Goal: Task Accomplishment & Management: Complete application form

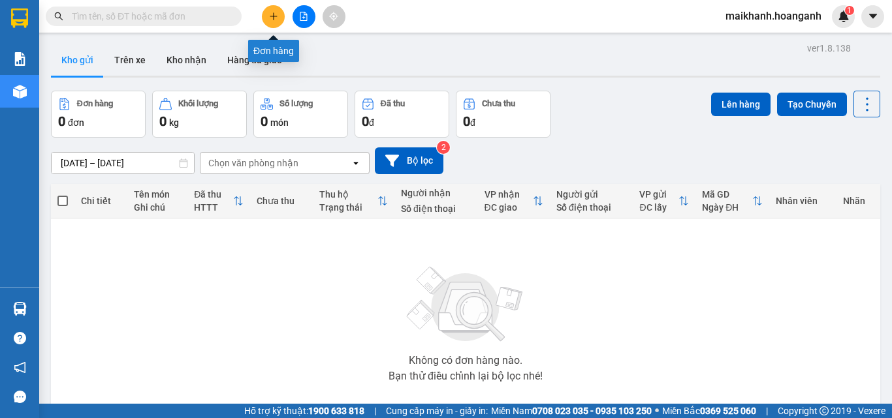
click at [272, 13] on icon "plus" at bounding box center [273, 16] width 9 height 9
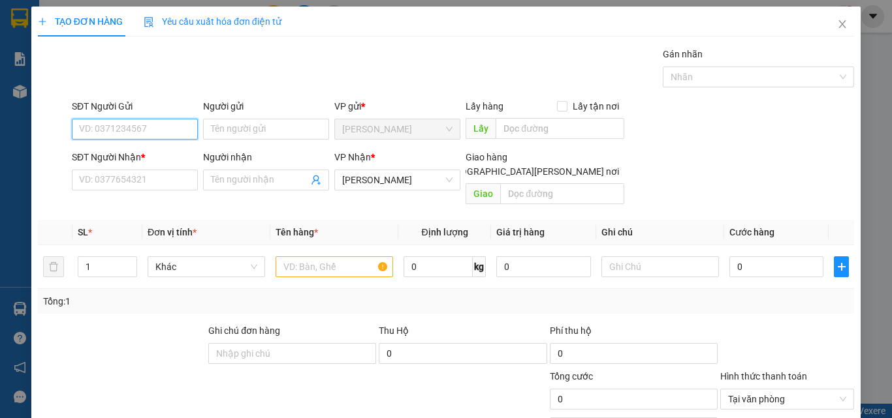
click at [158, 136] on input "SĐT Người Gửi" at bounding box center [135, 129] width 126 height 21
click at [151, 159] on div "0907018575 - NAM" at bounding box center [133, 155] width 109 height 14
type input "0907018575"
type input "NAM"
type input "30.000"
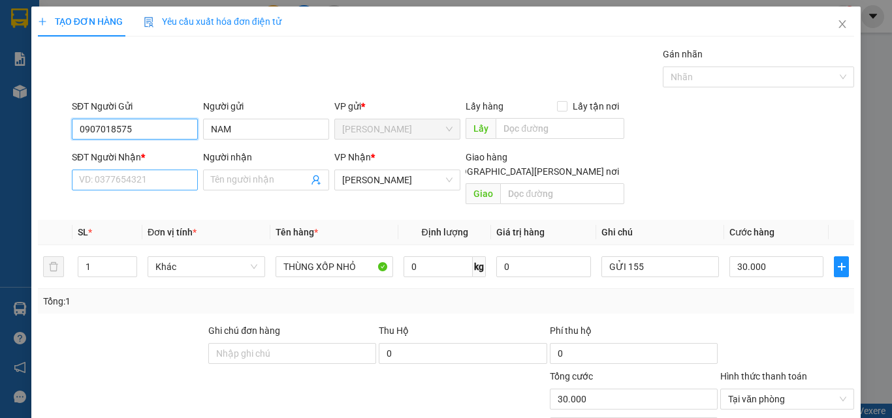
type input "0907018575"
click at [166, 182] on input "SĐT Người Nhận *" at bounding box center [135, 180] width 126 height 21
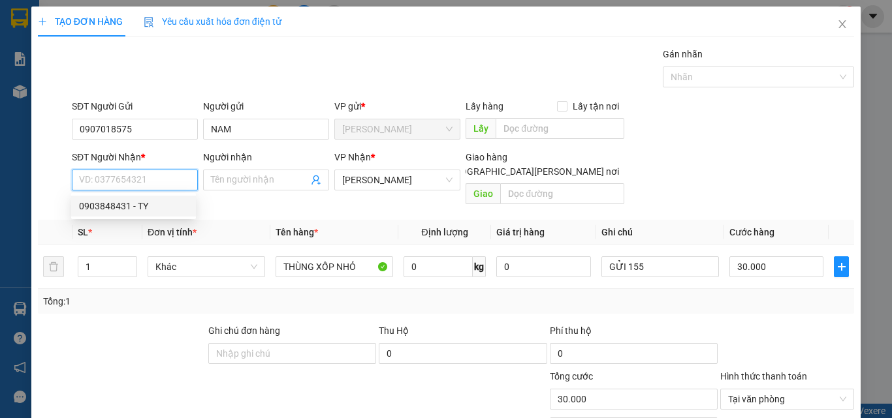
click at [153, 202] on div "0903848431 - TY" at bounding box center [133, 206] width 109 height 14
type input "0903848431"
type input "TY"
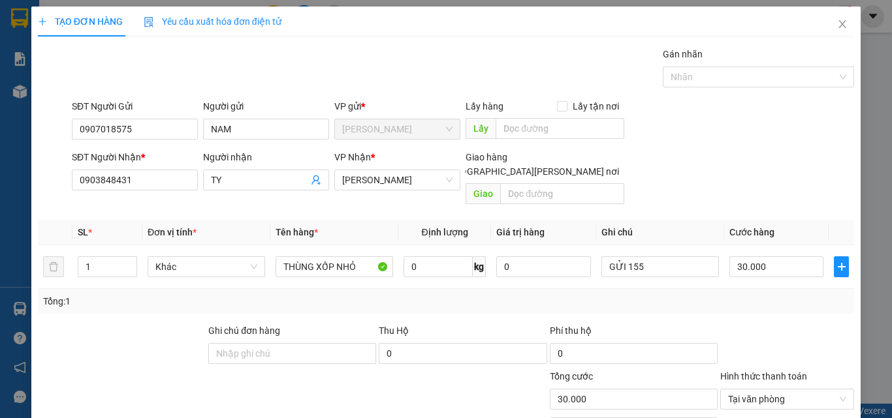
scroll to position [105, 0]
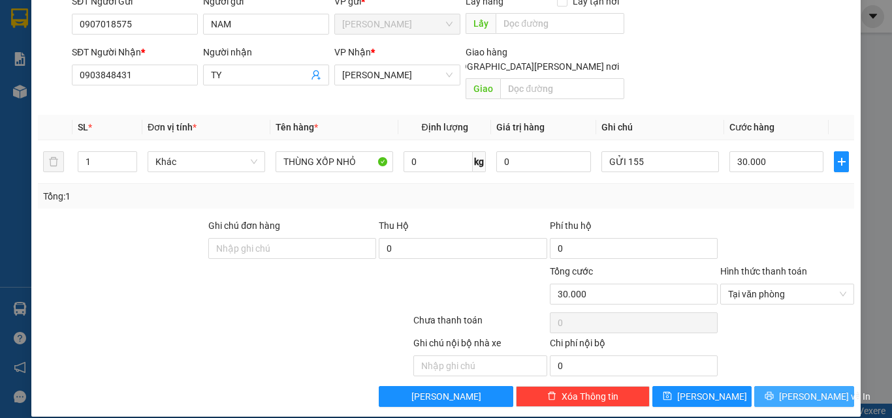
click at [791, 391] on button "[PERSON_NAME] và In" at bounding box center [804, 396] width 100 height 21
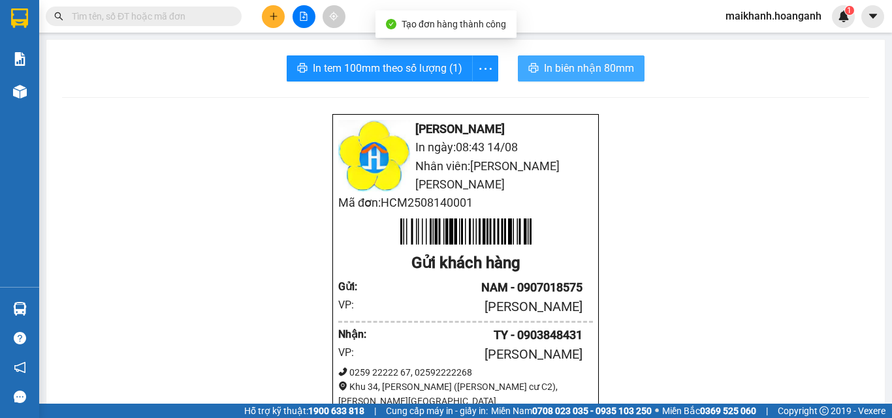
click at [556, 70] on span "In biên nhận 80mm" at bounding box center [589, 68] width 90 height 16
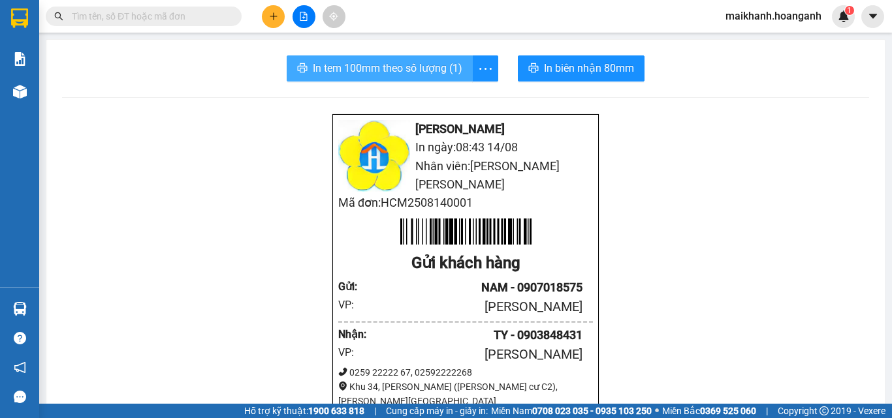
click at [356, 66] on span "In tem 100mm theo số lượng (1)" at bounding box center [387, 68] width 149 height 16
click at [165, 16] on input "text" at bounding box center [149, 16] width 154 height 14
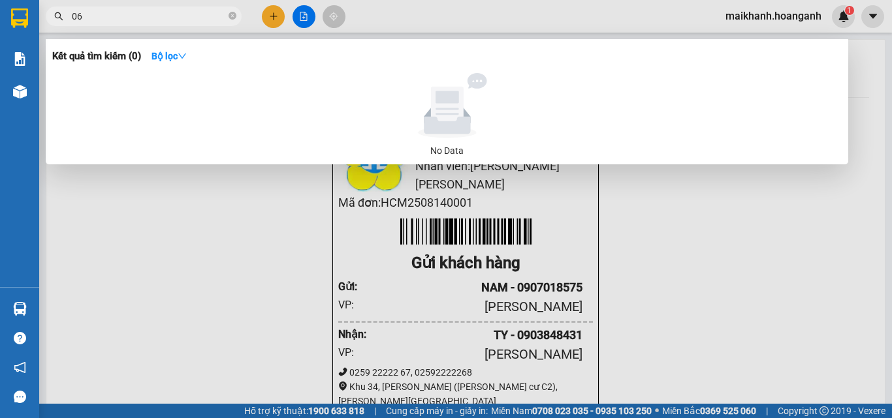
type input "062"
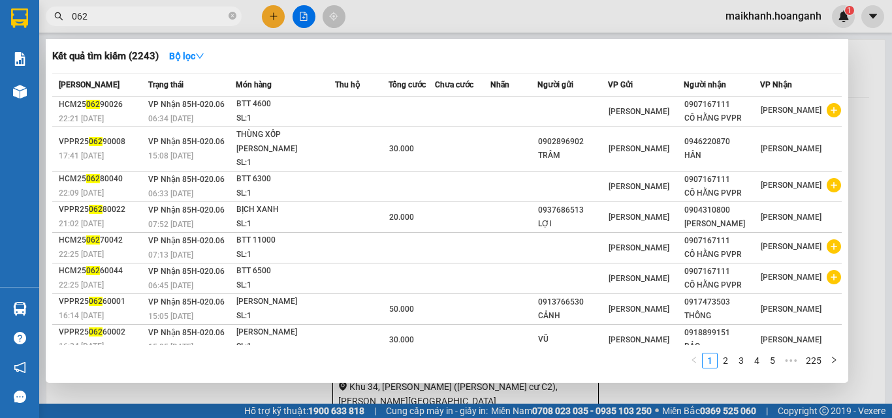
click at [230, 18] on icon "close-circle" at bounding box center [232, 16] width 8 height 8
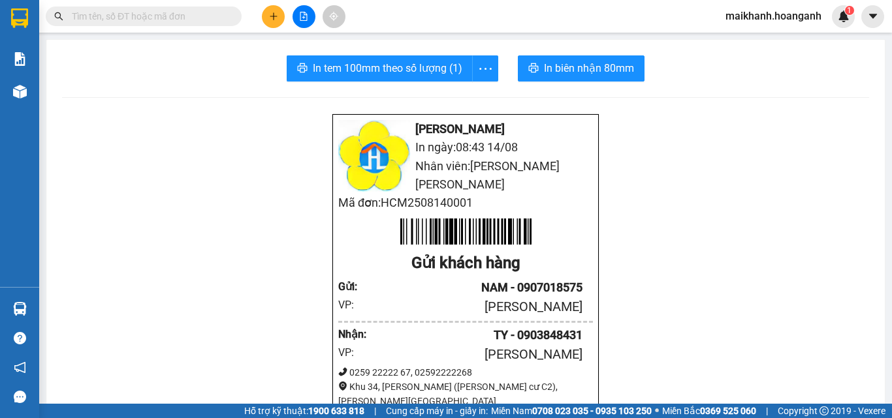
click at [159, 17] on input "text" at bounding box center [149, 16] width 154 height 14
click at [176, 18] on input "text" at bounding box center [149, 16] width 154 height 14
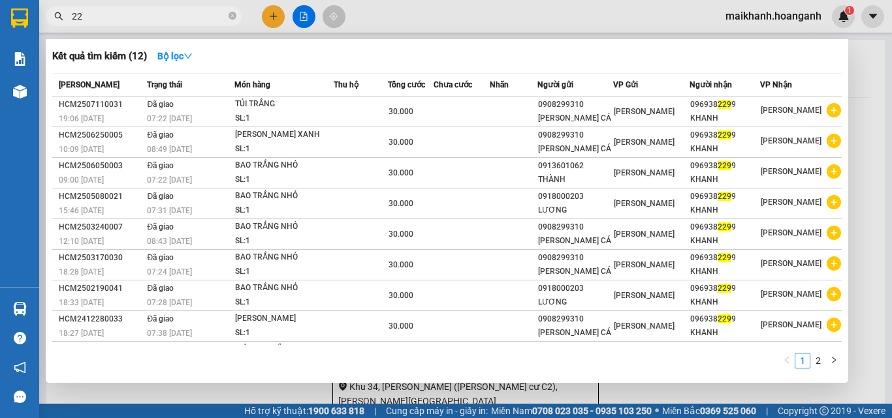
type input "2"
type input "8969"
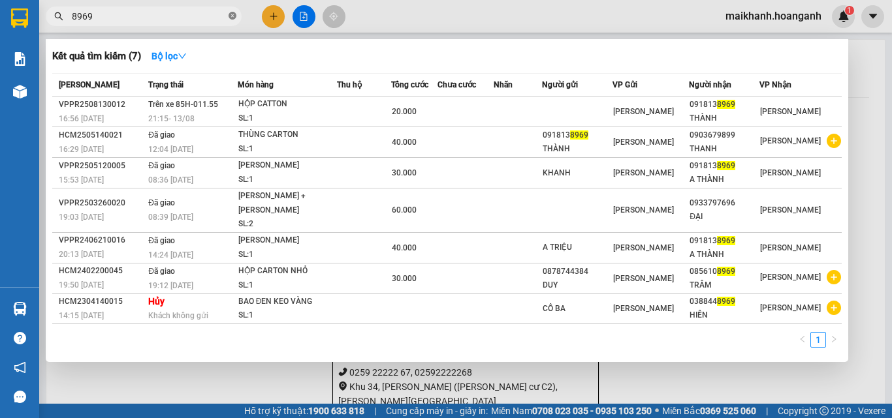
click at [233, 16] on icon "close-circle" at bounding box center [232, 16] width 8 height 8
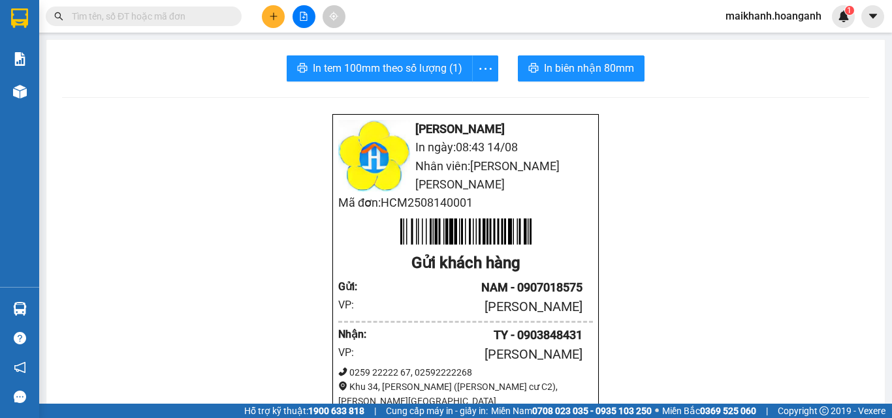
click at [188, 19] on input "text" at bounding box center [149, 16] width 154 height 14
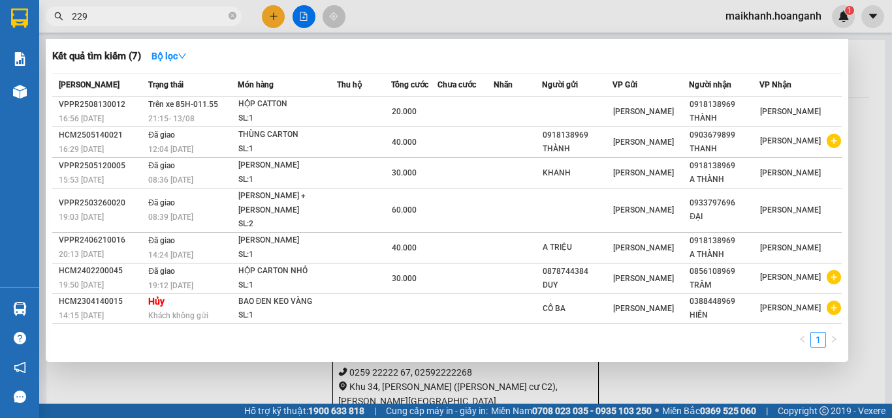
type input "2299"
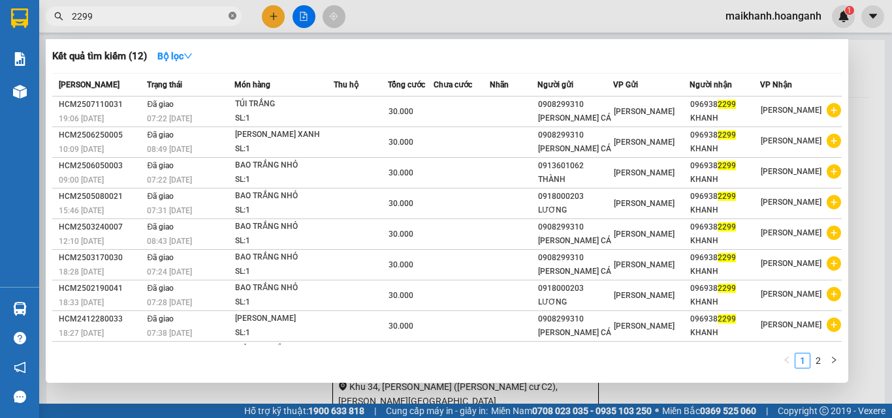
click at [235, 18] on icon "close-circle" at bounding box center [232, 16] width 8 height 8
